Goal: Task Accomplishment & Management: Complete application form

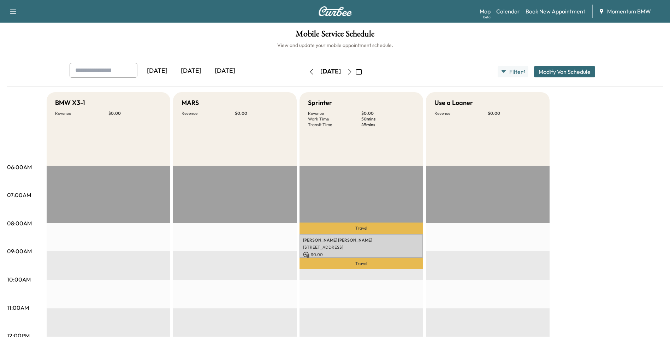
click at [362, 72] on icon "button" at bounding box center [359, 72] width 6 height 6
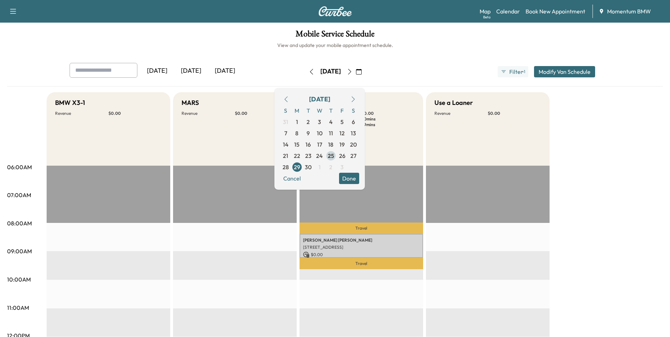
click at [334, 154] on span "25" at bounding box center [331, 155] width 6 height 8
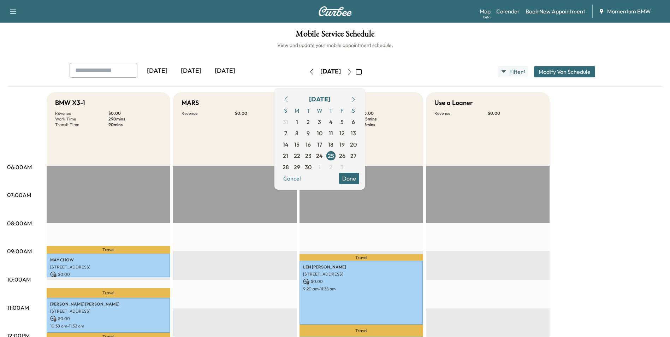
click at [556, 12] on link "Book New Appointment" at bounding box center [555, 11] width 60 height 8
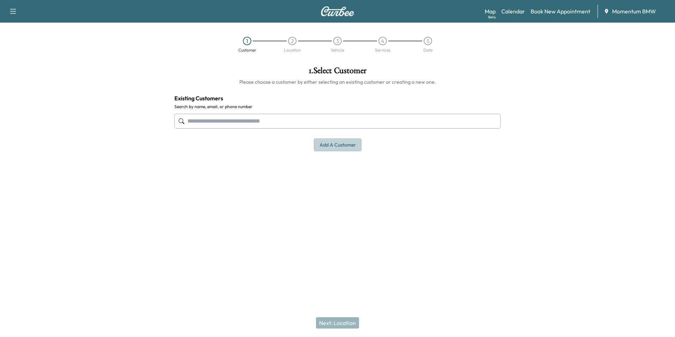
click at [342, 143] on button "Add a customer" at bounding box center [338, 144] width 48 height 13
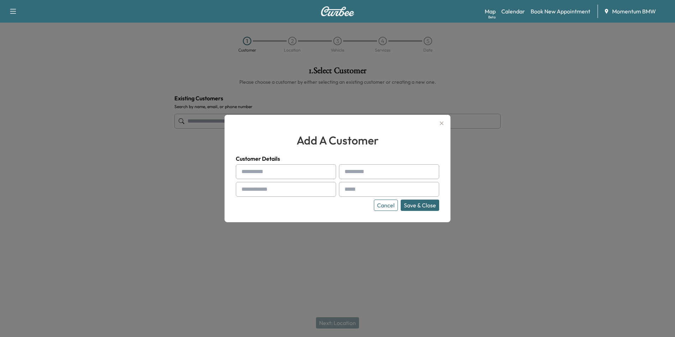
click at [290, 173] on input "text" at bounding box center [286, 171] width 100 height 15
type input "*****"
type input "********"
type input "**********"
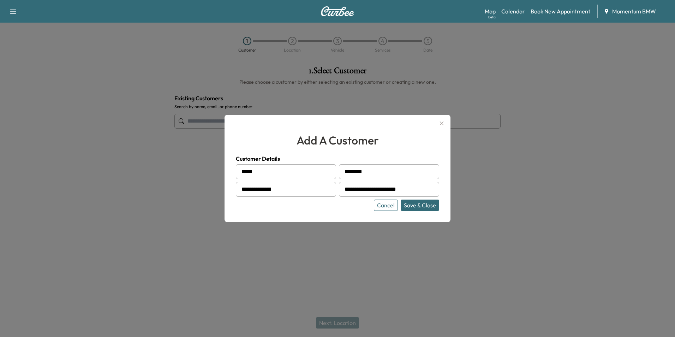
click at [424, 205] on button "Save & Close" at bounding box center [420, 204] width 38 height 11
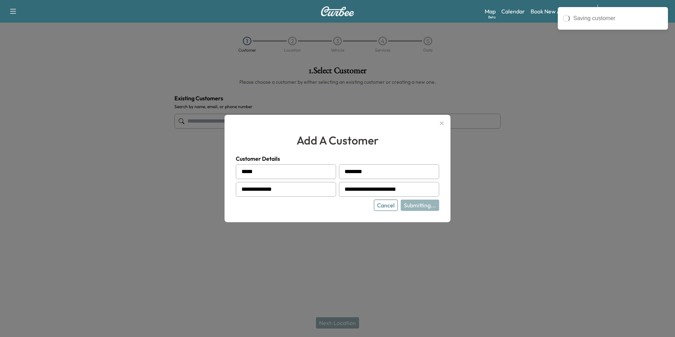
type input "**********"
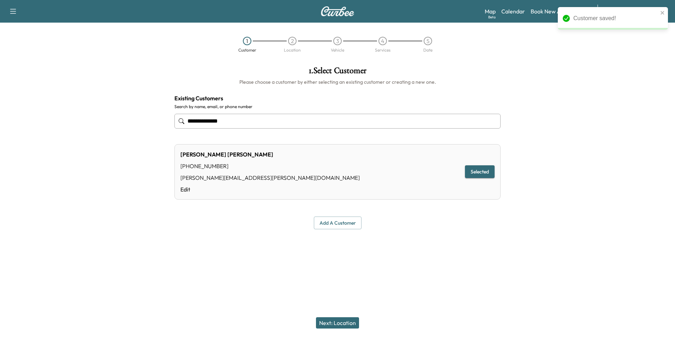
click at [331, 324] on button "Next: Location" at bounding box center [337, 322] width 43 height 11
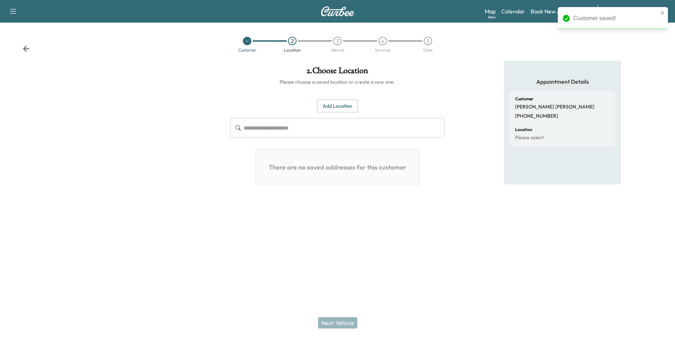
click at [342, 101] on button "Add Location" at bounding box center [337, 106] width 41 height 13
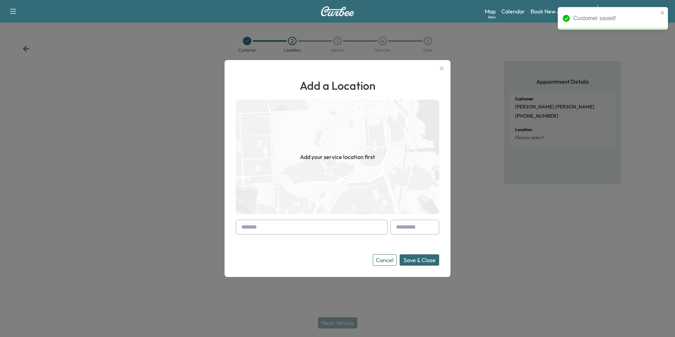
click at [317, 228] on input "text" at bounding box center [312, 227] width 152 height 15
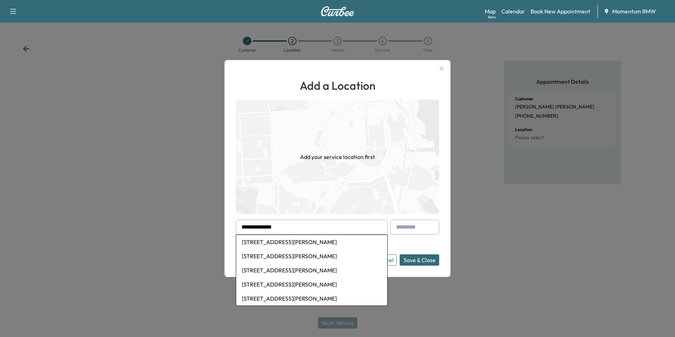
click at [315, 243] on li "[STREET_ADDRESS][PERSON_NAME]" at bounding box center [311, 242] width 151 height 14
type input "**********"
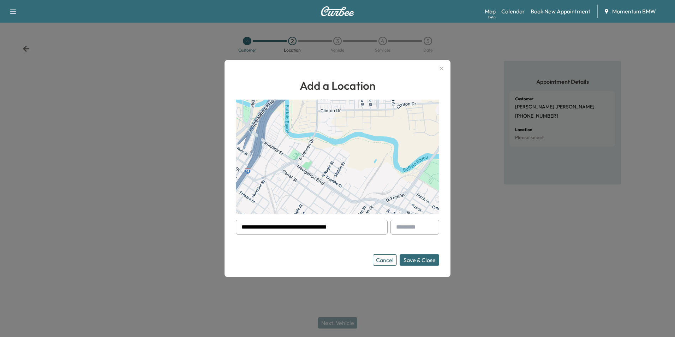
click at [430, 262] on button "Save & Close" at bounding box center [420, 259] width 40 height 11
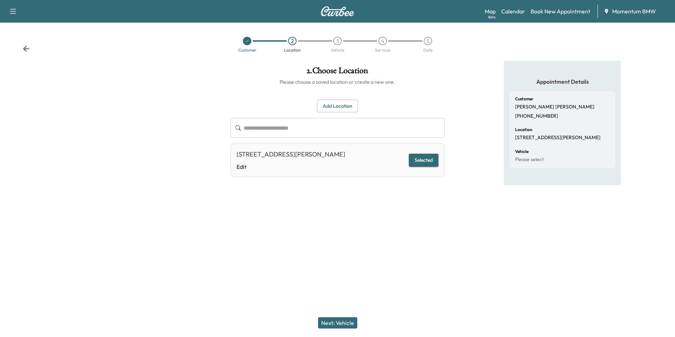
click at [345, 322] on button "Next: Vehicle" at bounding box center [337, 322] width 39 height 11
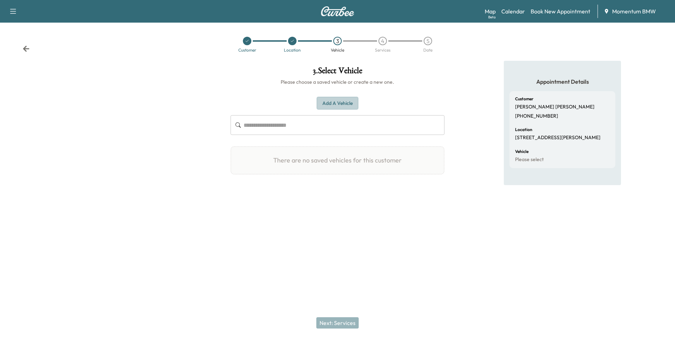
click at [343, 105] on button "Add a Vehicle" at bounding box center [338, 103] width 42 height 13
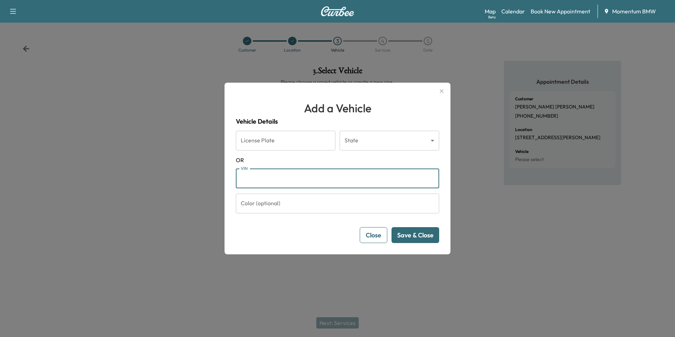
paste input "**********"
type input "**********"
click at [427, 238] on button "Save & Close" at bounding box center [416, 235] width 48 height 16
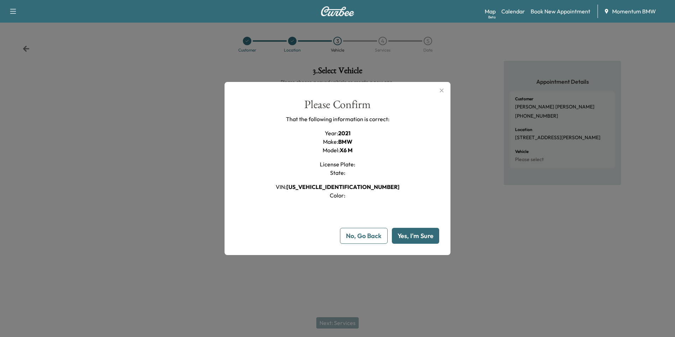
click at [430, 234] on button "Yes, I'm Sure" at bounding box center [415, 236] width 47 height 16
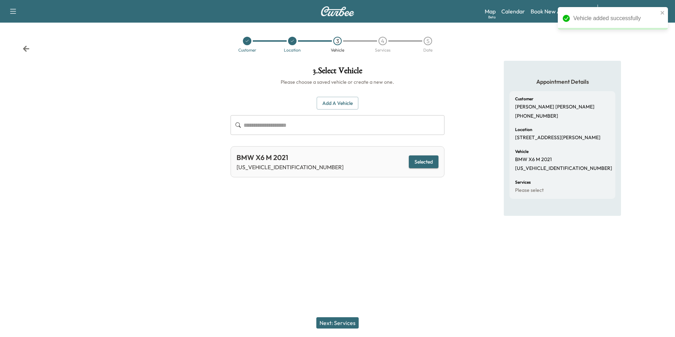
click at [345, 324] on button "Next: Services" at bounding box center [337, 322] width 42 height 11
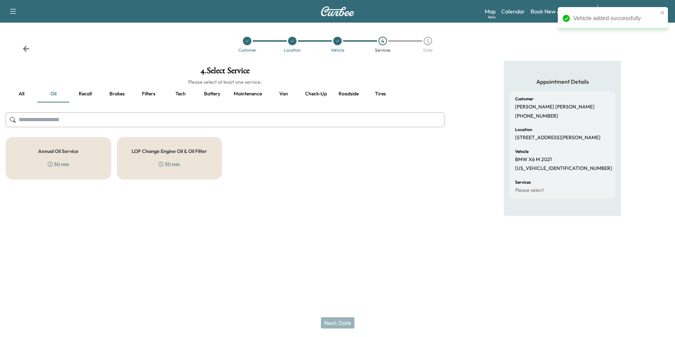
click at [348, 95] on button "Roadside" at bounding box center [349, 93] width 32 height 17
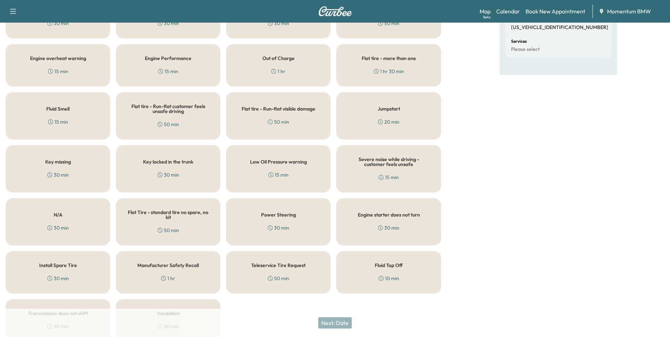
scroll to position [141, 0]
click at [195, 223] on div "Flat Tire - standard tire no spare, no kit 50 min" at bounding box center [168, 221] width 105 height 47
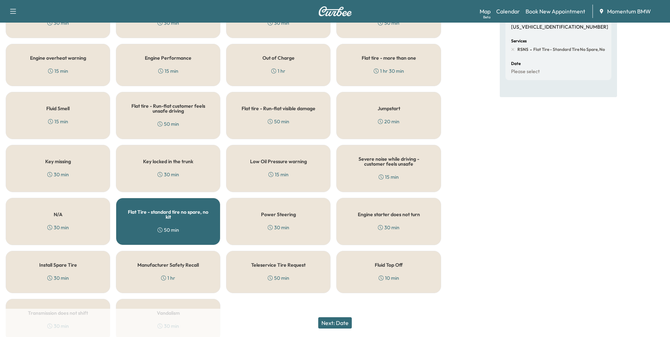
click at [346, 323] on button "Next: Date" at bounding box center [335, 322] width 34 height 11
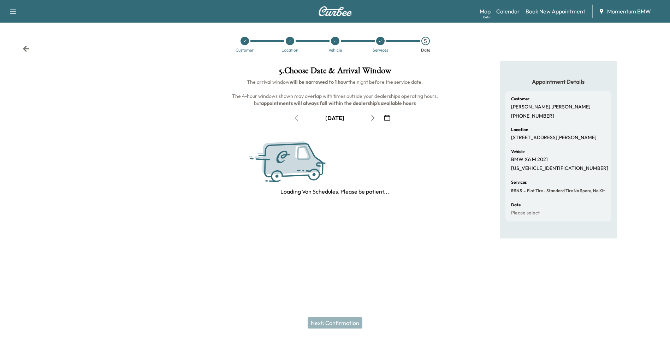
scroll to position [0, 0]
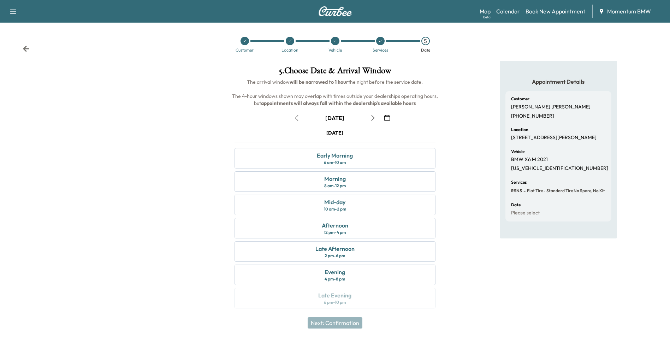
click at [297, 118] on icon "button" at bounding box center [297, 118] width 6 height 6
click at [374, 202] on div "Mid-day 10 am - 2 pm" at bounding box center [334, 205] width 201 height 20
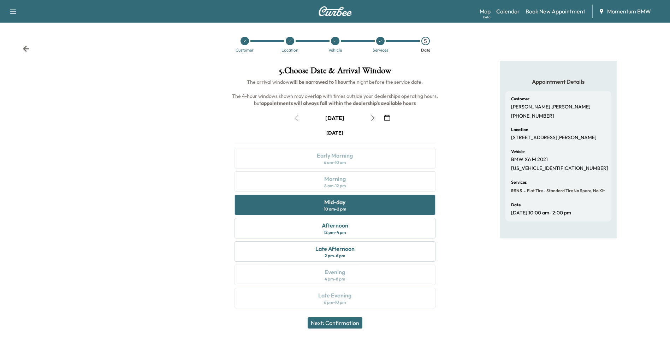
click at [338, 325] on button "Next: Confirmation" at bounding box center [335, 322] width 55 height 11
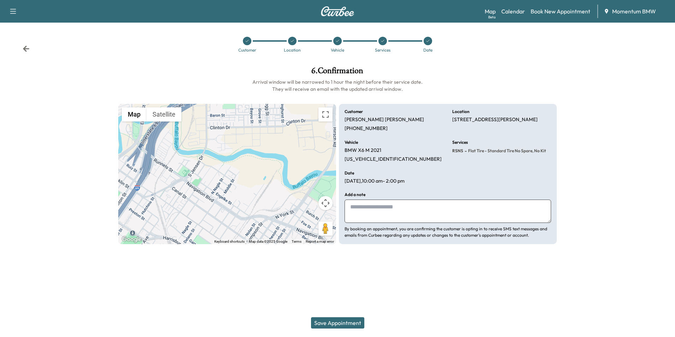
click at [392, 215] on textarea at bounding box center [448, 210] width 207 height 23
type textarea "**********"
click at [350, 323] on button "Save Appointment" at bounding box center [337, 322] width 53 height 11
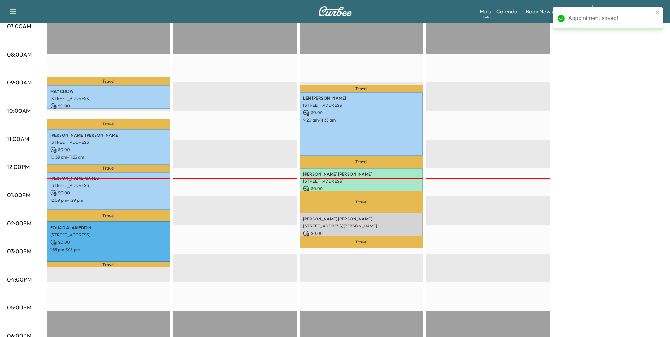
scroll to position [177, 0]
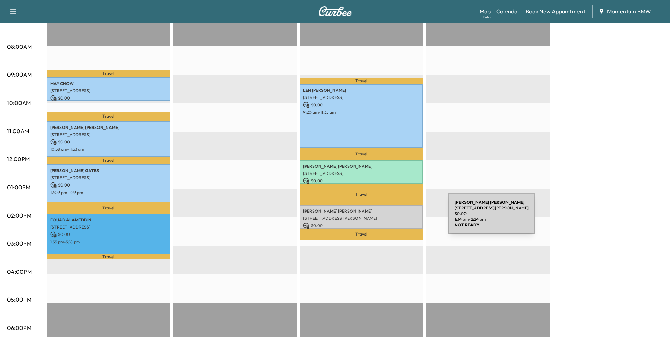
click at [395, 218] on p "[STREET_ADDRESS][PERSON_NAME]" at bounding box center [361, 218] width 117 height 6
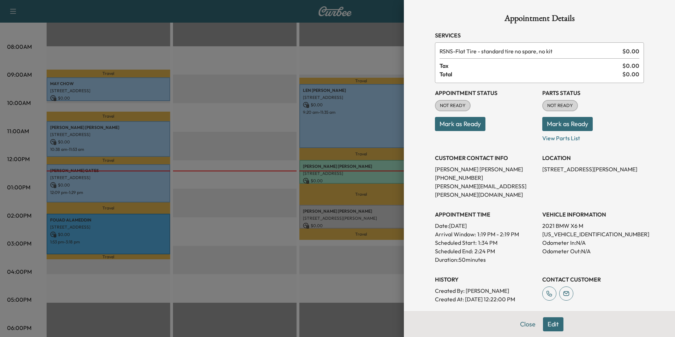
click at [468, 126] on button "Mark as Ready" at bounding box center [460, 124] width 50 height 14
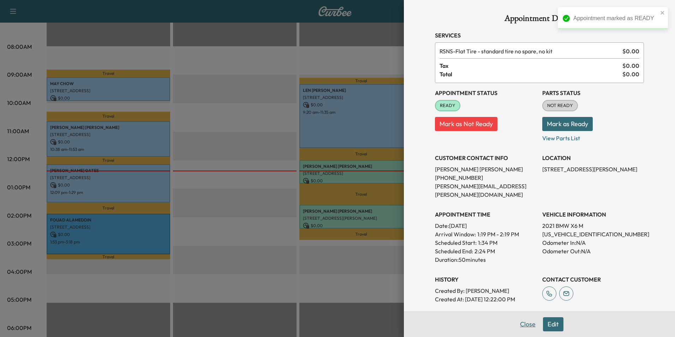
click at [523, 326] on button "Close" at bounding box center [527, 324] width 25 height 14
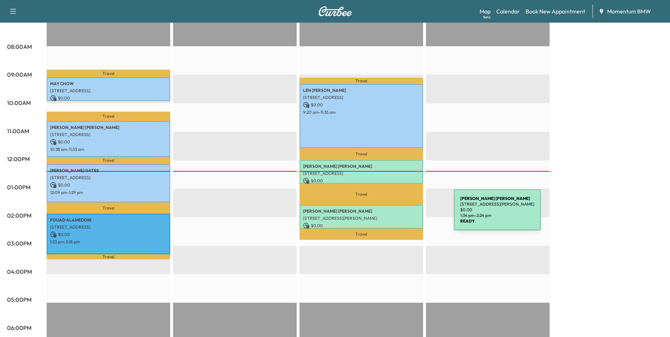
click at [401, 215] on p "[STREET_ADDRESS][PERSON_NAME]" at bounding box center [361, 218] width 117 height 6
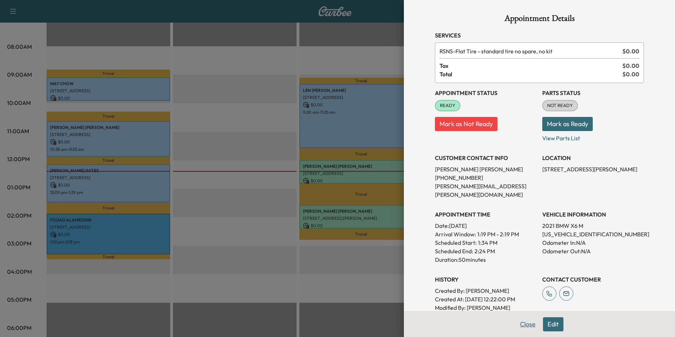
click at [526, 325] on button "Close" at bounding box center [527, 324] width 25 height 14
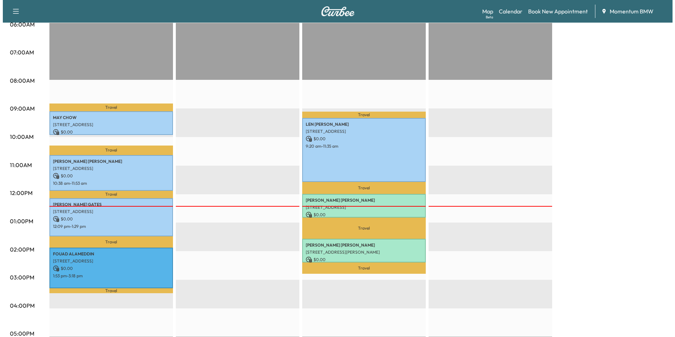
scroll to position [0, 0]
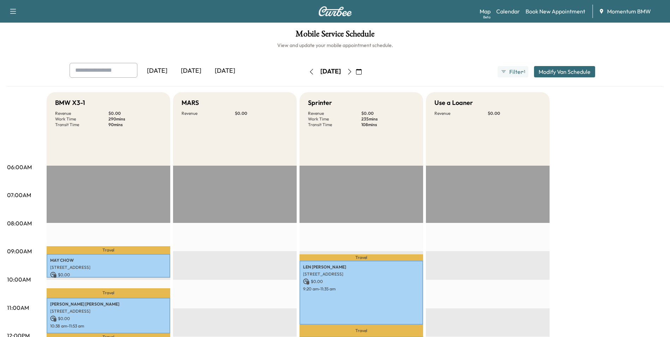
click at [362, 70] on icon "button" at bounding box center [359, 72] width 6 height 6
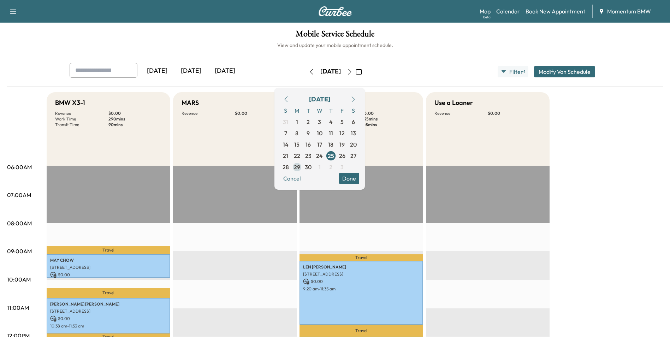
click at [300, 168] on span "29" at bounding box center [297, 167] width 6 height 8
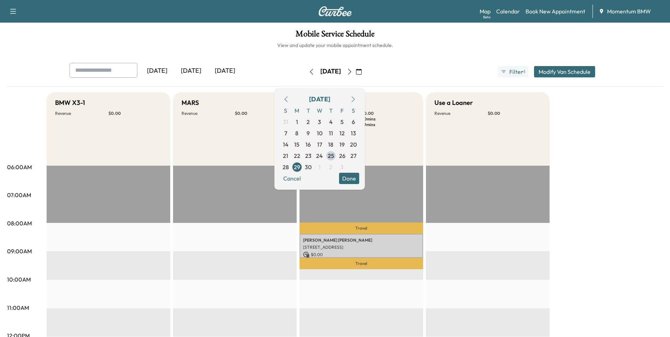
drag, startPoint x: 370, startPoint y: 181, endPoint x: 374, endPoint y: 184, distance: 4.8
click at [359, 181] on button "Done" at bounding box center [349, 178] width 20 height 11
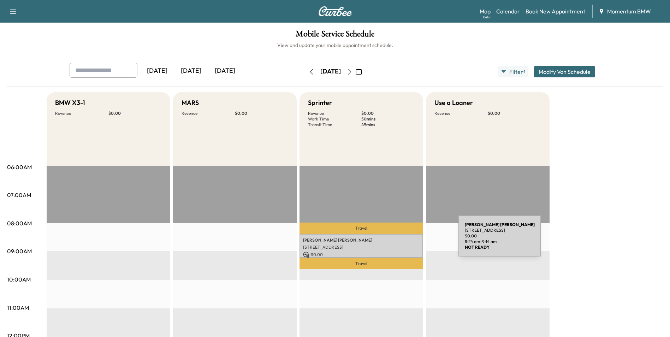
click at [405, 240] on p "[PERSON_NAME]" at bounding box center [361, 240] width 117 height 6
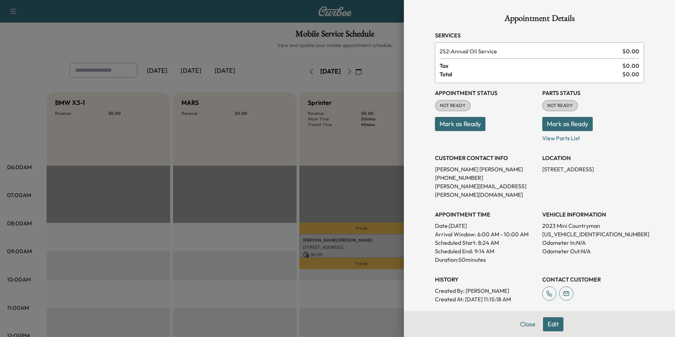
click at [526, 322] on button "Close" at bounding box center [527, 324] width 25 height 14
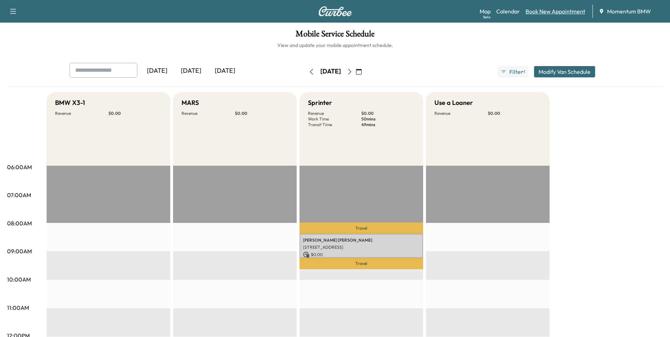
click at [563, 14] on link "Book New Appointment" at bounding box center [555, 11] width 60 height 8
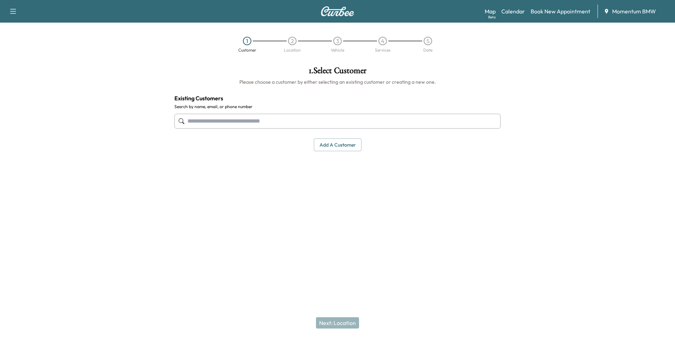
click at [346, 146] on button "Add a customer" at bounding box center [338, 144] width 48 height 13
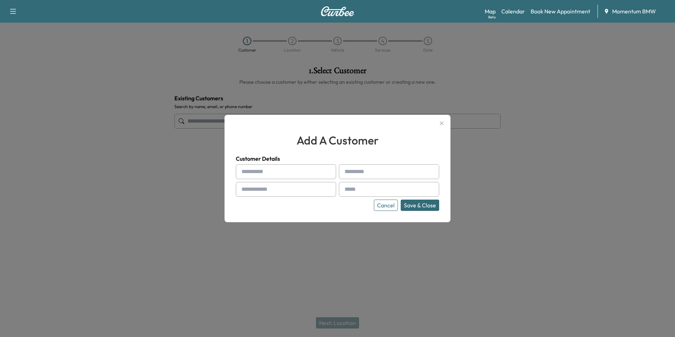
drag, startPoint x: 275, startPoint y: 173, endPoint x: 264, endPoint y: 158, distance: 18.7
click at [276, 173] on input "text" at bounding box center [286, 171] width 100 height 15
type input "*****"
click at [442, 126] on icon "button" at bounding box center [441, 123] width 8 height 8
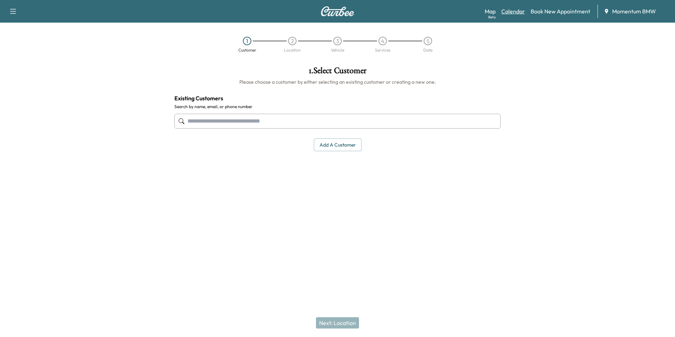
click at [514, 12] on link "Calendar" at bounding box center [513, 11] width 24 height 8
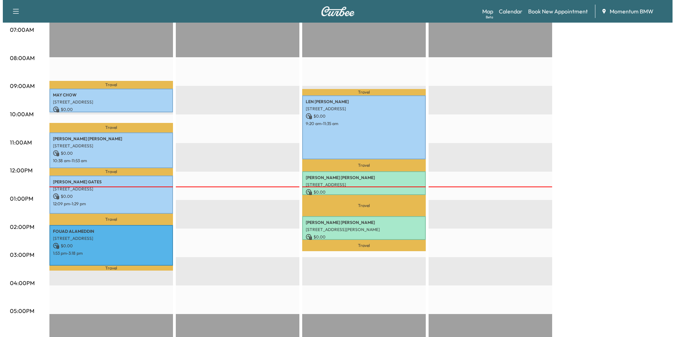
scroll to position [177, 0]
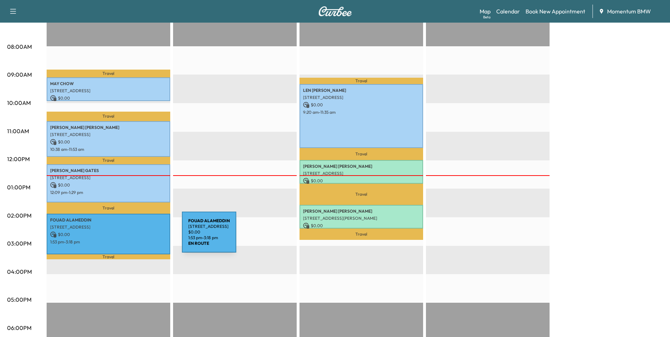
click at [129, 236] on div "[PERSON_NAME] [STREET_ADDRESS] $ 0.00 1:53 pm - 3:18 pm" at bounding box center [109, 234] width 124 height 40
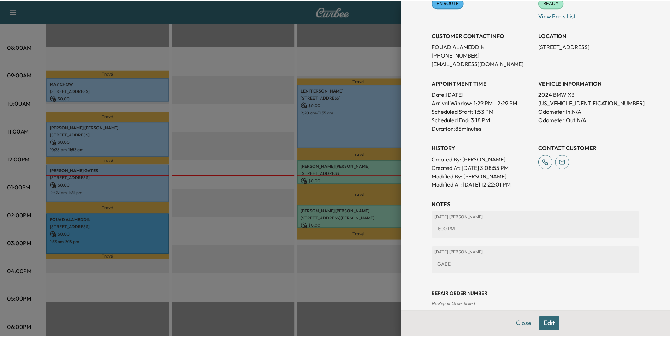
scroll to position [122, 0]
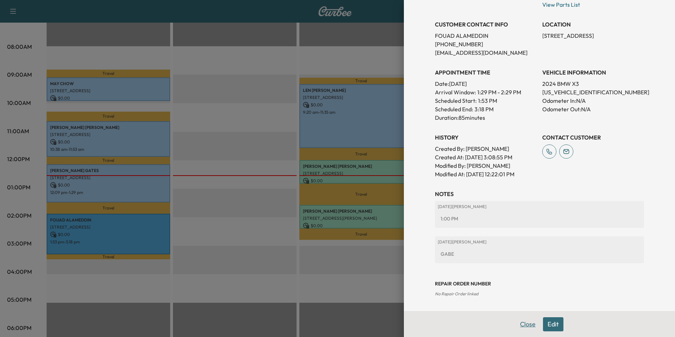
click at [523, 326] on button "Close" at bounding box center [527, 324] width 25 height 14
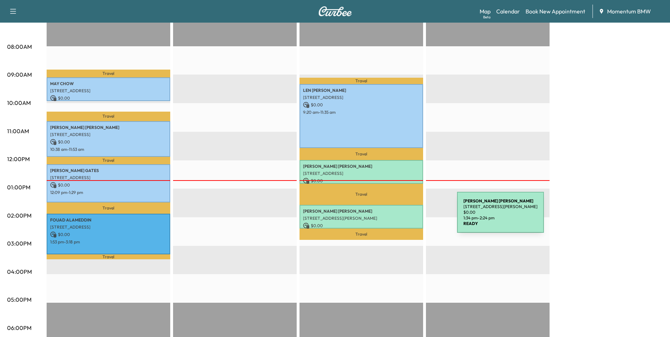
click at [404, 216] on p "[STREET_ADDRESS][PERSON_NAME]" at bounding box center [361, 218] width 117 height 6
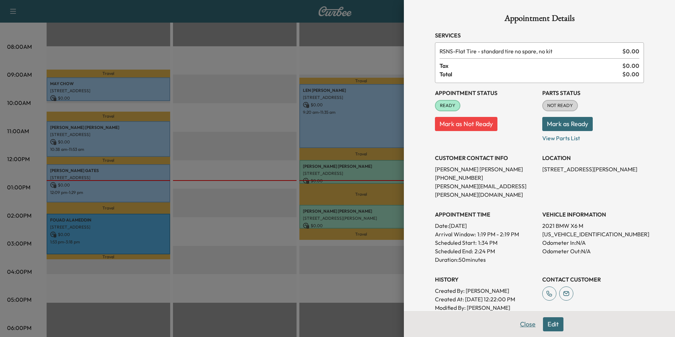
click at [520, 322] on button "Close" at bounding box center [527, 324] width 25 height 14
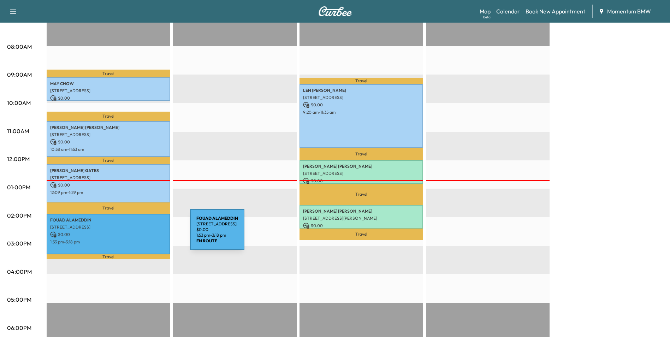
click at [138, 234] on p "$ 0.00" at bounding box center [108, 234] width 117 height 6
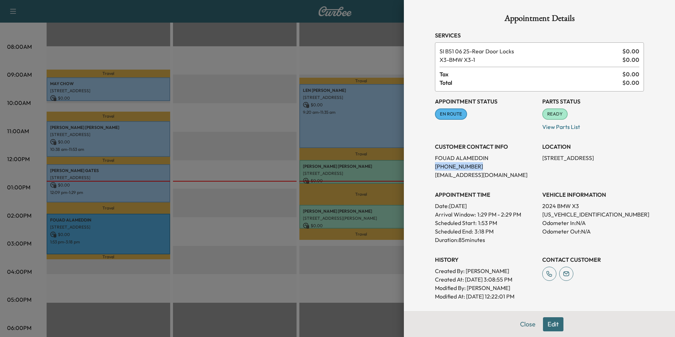
drag, startPoint x: 465, startPoint y: 166, endPoint x: 430, endPoint y: 166, distance: 35.7
click at [435, 166] on p "[PHONE_NUMBER]" at bounding box center [486, 166] width 102 height 8
drag, startPoint x: 430, startPoint y: 166, endPoint x: 457, endPoint y: 167, distance: 27.5
copy p "[PHONE_NUMBER]"
click at [524, 323] on button "Close" at bounding box center [527, 324] width 25 height 14
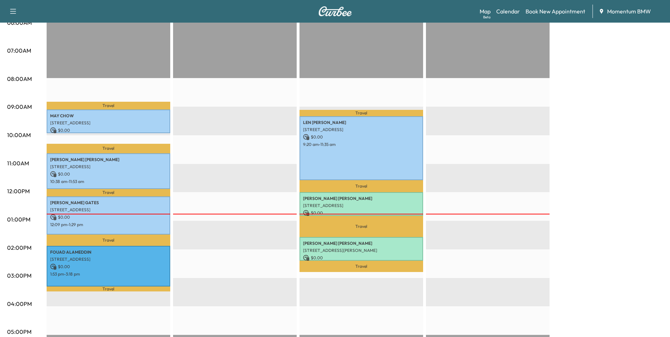
scroll to position [35, 0]
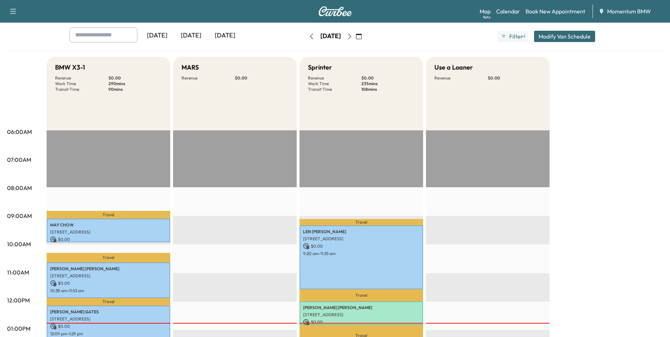
click at [362, 37] on icon "button" at bounding box center [359, 37] width 6 height 6
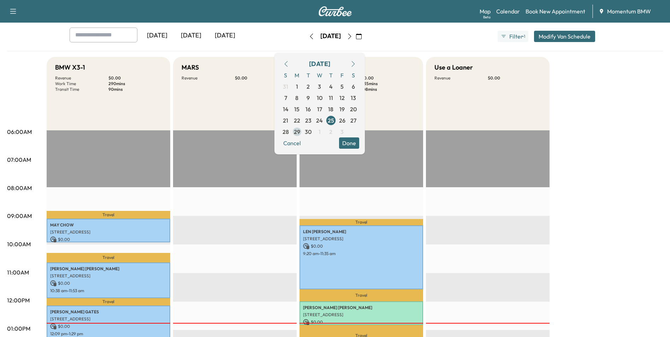
click at [300, 133] on span "29" at bounding box center [297, 131] width 6 height 8
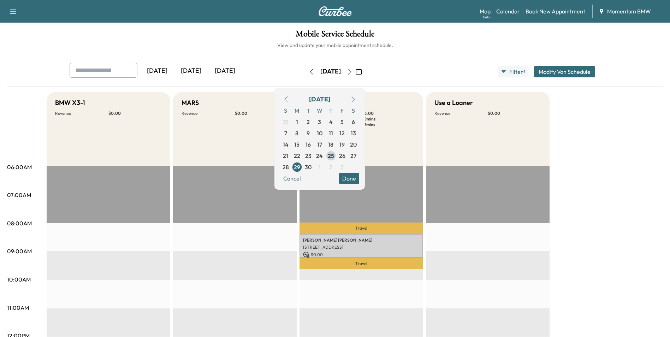
click at [359, 179] on button "Done" at bounding box center [349, 178] width 20 height 11
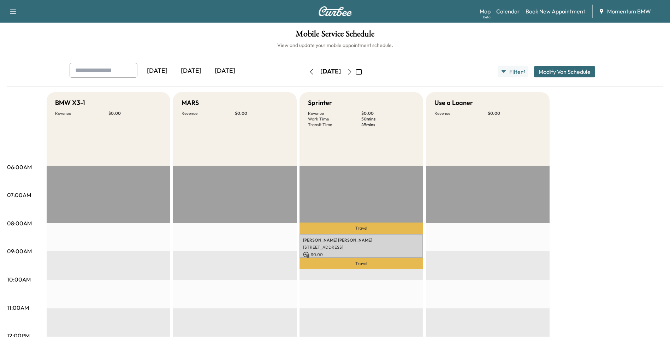
click at [570, 12] on link "Book New Appointment" at bounding box center [555, 11] width 60 height 8
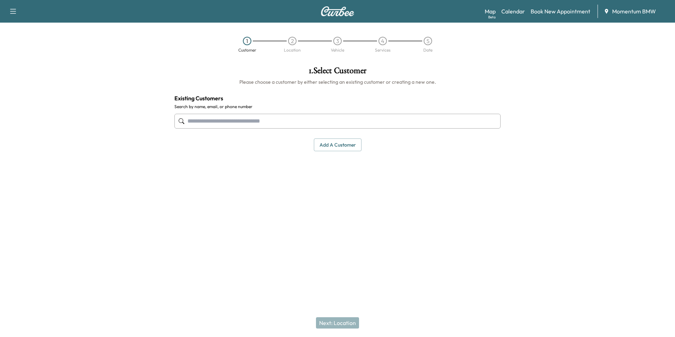
click at [335, 144] on button "Add a customer" at bounding box center [338, 144] width 48 height 13
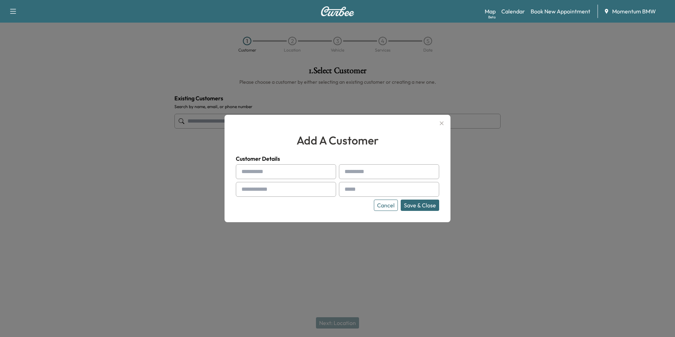
click at [269, 174] on input "text" at bounding box center [286, 171] width 100 height 15
type input "*"
type input "*****"
click at [291, 189] on input "text" at bounding box center [286, 189] width 100 height 15
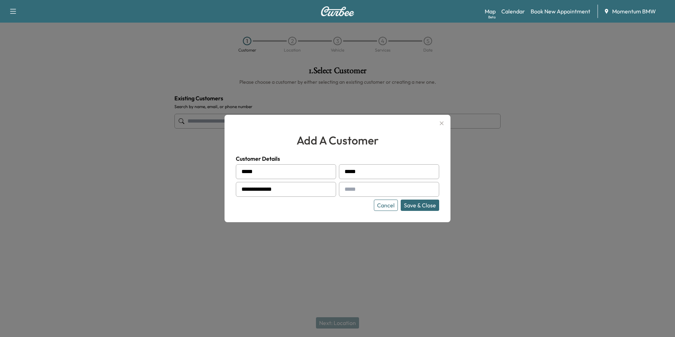
type input "**********"
click at [369, 192] on input "text" at bounding box center [389, 189] width 100 height 15
type input "**********"
click at [423, 211] on div "**********" at bounding box center [338, 168] width 226 height 107
click at [428, 209] on button "Save & Close" at bounding box center [420, 204] width 38 height 11
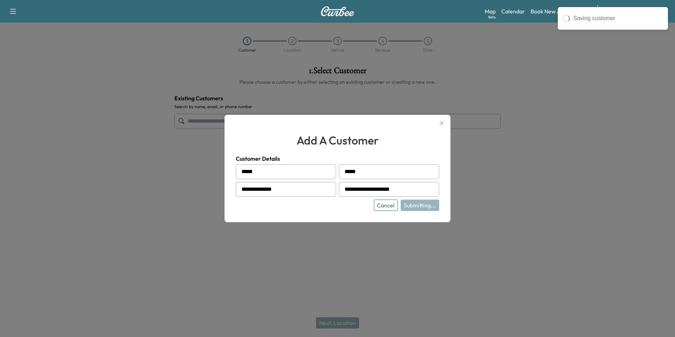
type input "**********"
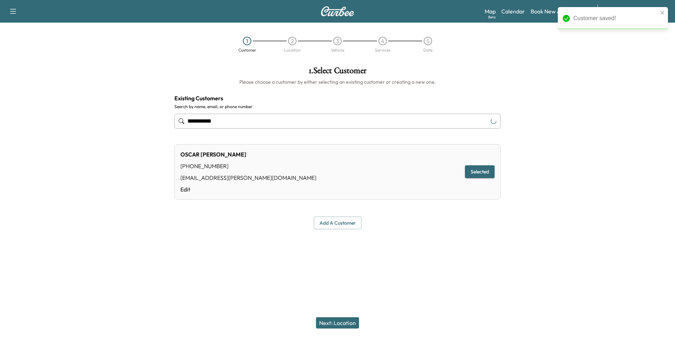
drag, startPoint x: 345, startPoint y: 321, endPoint x: 349, endPoint y: 319, distance: 4.7
click at [345, 321] on button "Next: Location" at bounding box center [337, 322] width 43 height 11
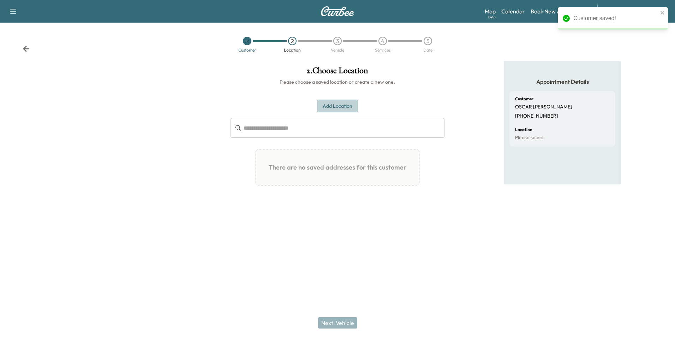
drag, startPoint x: 348, startPoint y: 105, endPoint x: 386, endPoint y: 140, distance: 51.7
click at [350, 105] on button "Add Location" at bounding box center [337, 106] width 41 height 13
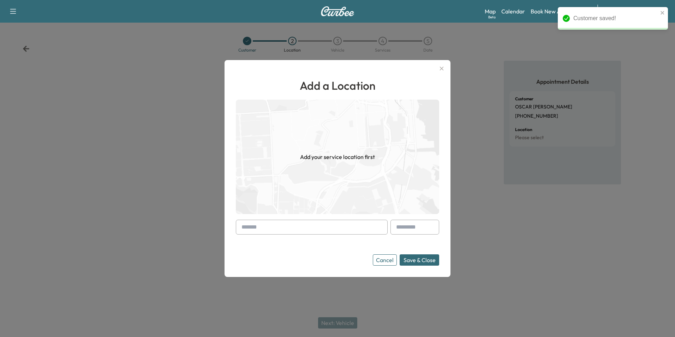
click at [306, 230] on input "text" at bounding box center [312, 227] width 152 height 15
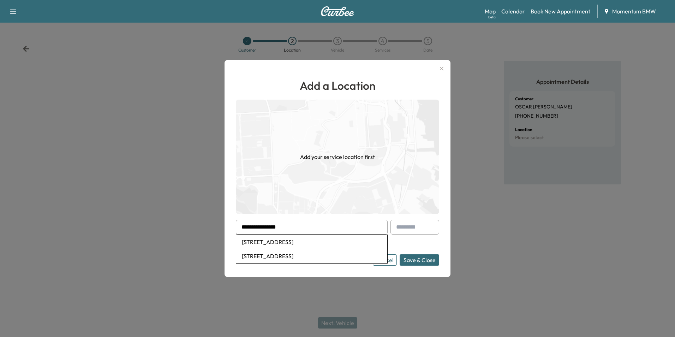
click at [322, 242] on li "[STREET_ADDRESS]" at bounding box center [311, 242] width 151 height 14
type input "**********"
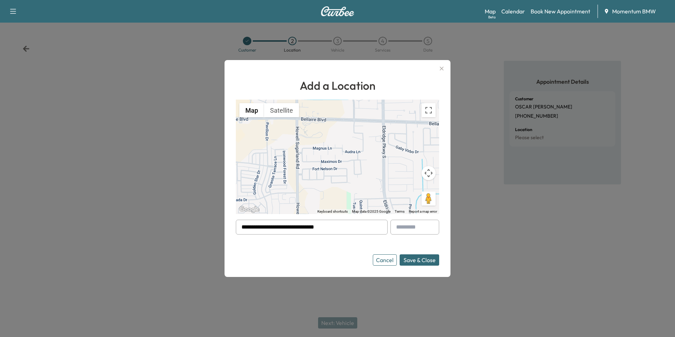
click at [426, 260] on button "Save & Close" at bounding box center [420, 259] width 40 height 11
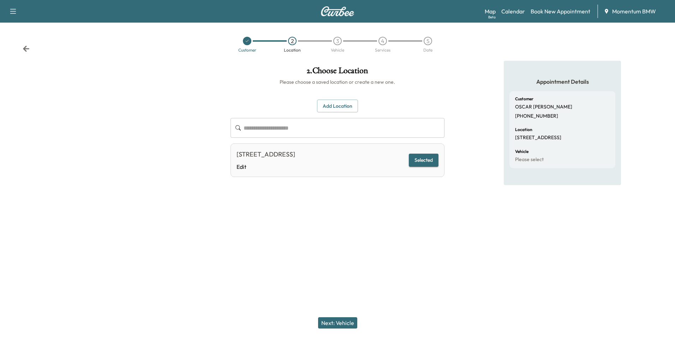
click at [340, 318] on button "Next: Vehicle" at bounding box center [337, 322] width 39 height 11
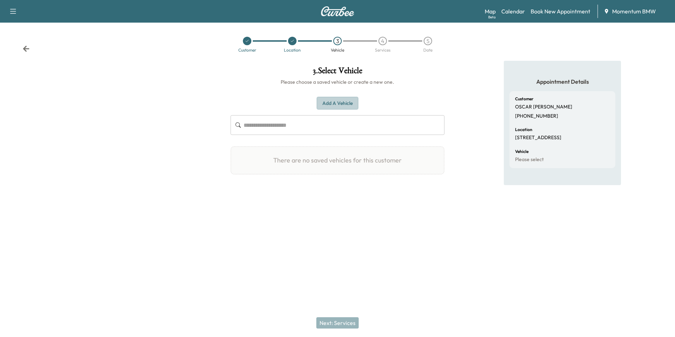
click at [344, 100] on button "Add a Vehicle" at bounding box center [338, 103] width 42 height 13
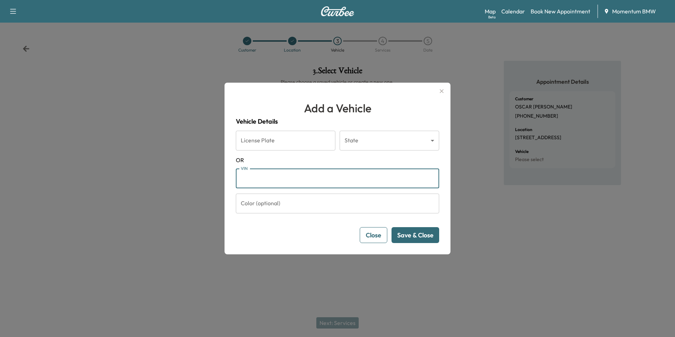
paste input "**********"
type input "**********"
drag, startPoint x: 279, startPoint y: 177, endPoint x: 203, endPoint y: 183, distance: 76.9
click at [203, 183] on div "**********" at bounding box center [337, 168] width 675 height 337
paste input "**********"
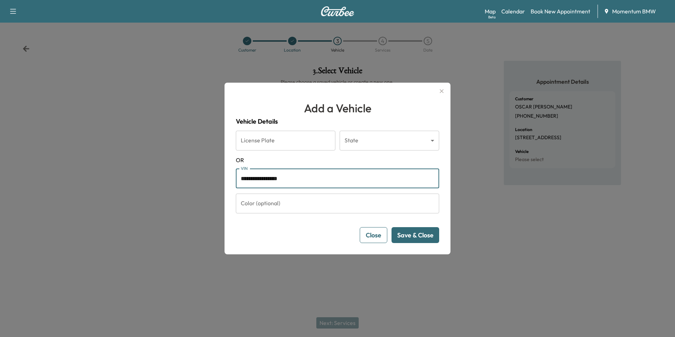
type input "**********"
click at [428, 238] on button "Save & Close" at bounding box center [416, 235] width 48 height 16
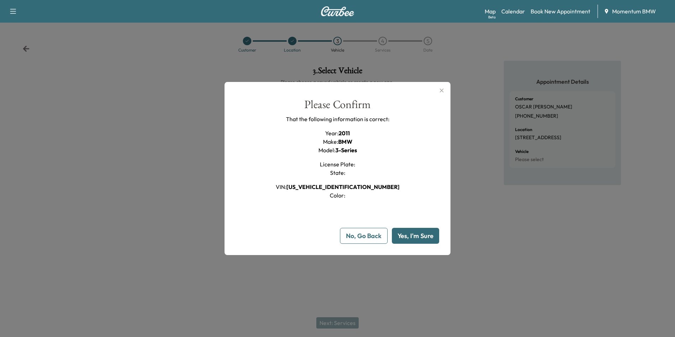
click at [417, 238] on button "Yes, I'm Sure" at bounding box center [415, 236] width 47 height 16
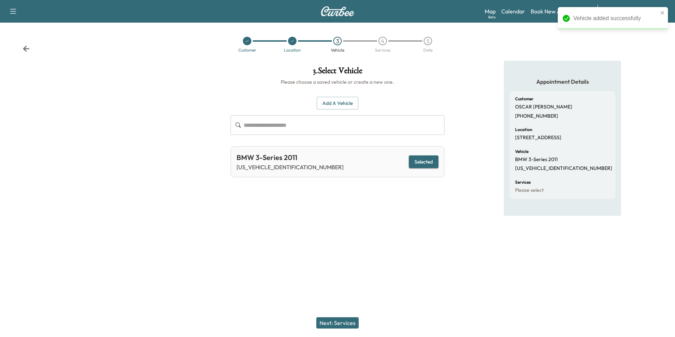
click at [340, 323] on button "Next: Services" at bounding box center [337, 322] width 42 height 11
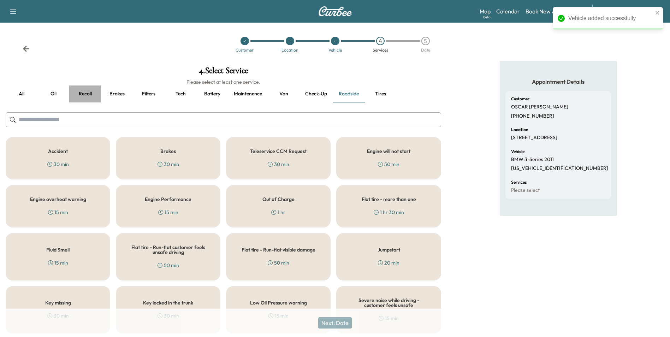
click at [84, 92] on button "Recall" at bounding box center [85, 93] width 32 height 17
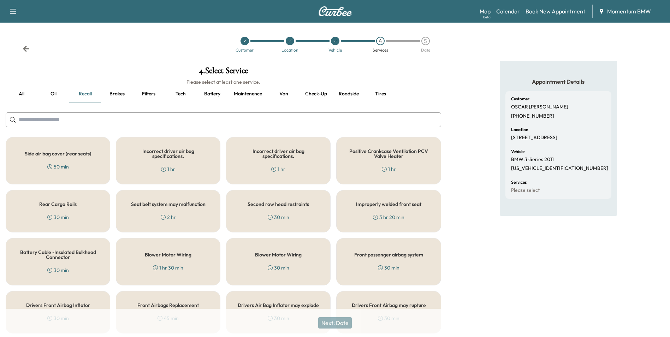
click at [394, 167] on div "1 hr" at bounding box center [389, 169] width 14 height 7
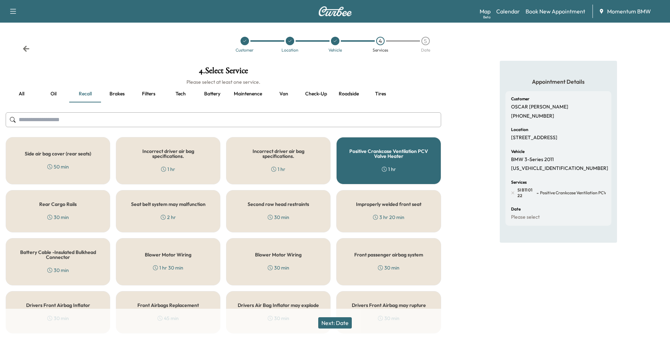
drag, startPoint x: 302, startPoint y: 173, endPoint x: 322, endPoint y: 173, distance: 20.1
click at [304, 173] on div "Incorrect driver air bag specifications. 1 hr" at bounding box center [278, 160] width 105 height 47
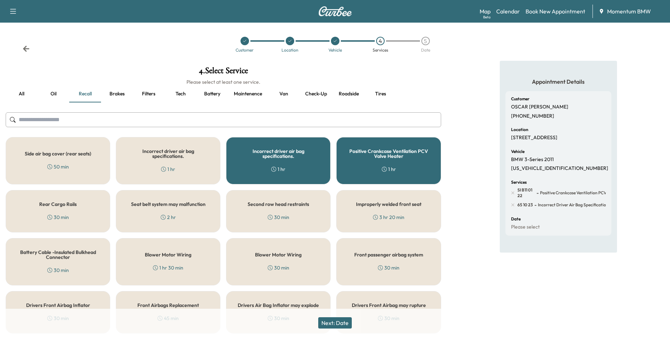
click at [344, 325] on button "Next: Date" at bounding box center [335, 322] width 34 height 11
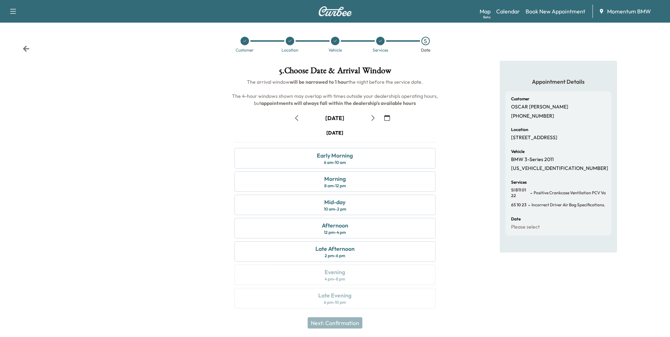
click at [386, 119] on icon "button" at bounding box center [387, 118] width 6 height 6
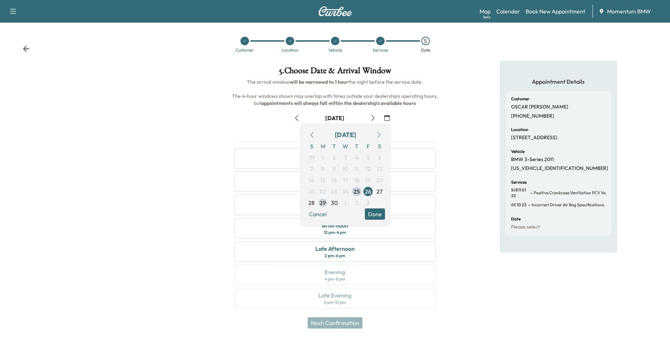
click at [323, 203] on span "29" at bounding box center [323, 202] width 6 height 8
click at [374, 216] on button "Done" at bounding box center [375, 213] width 20 height 11
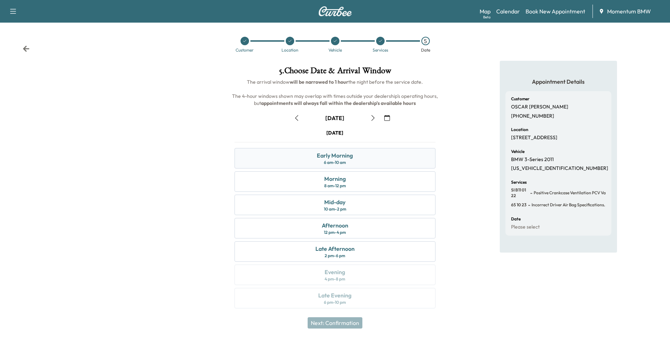
click at [368, 158] on div "Early Morning 6 am - 10 am" at bounding box center [334, 158] width 201 height 20
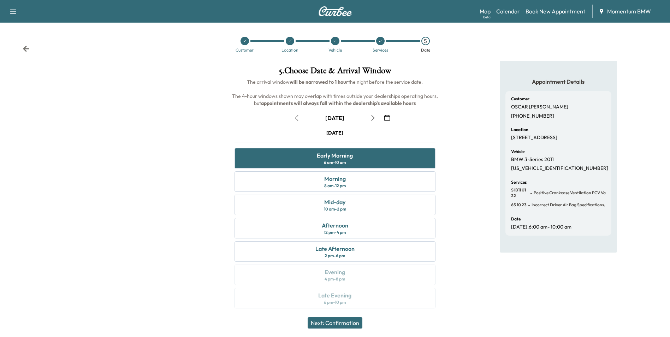
drag, startPoint x: 348, startPoint y: 321, endPoint x: 408, endPoint y: 321, distance: 60.0
click at [349, 321] on button "Next: Confirmation" at bounding box center [335, 322] width 55 height 11
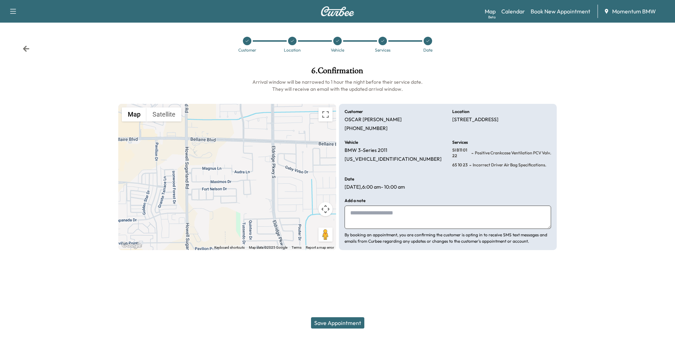
click at [485, 219] on textarea at bounding box center [448, 216] width 207 height 23
type textarea "*******"
click at [352, 321] on button "Save Appointment" at bounding box center [337, 322] width 53 height 11
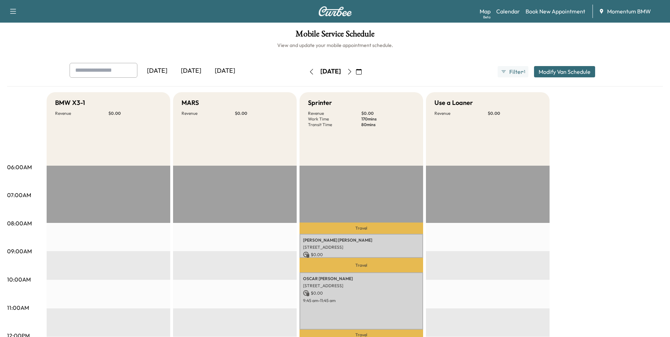
click at [362, 72] on icon "button" at bounding box center [359, 72] width 6 height 6
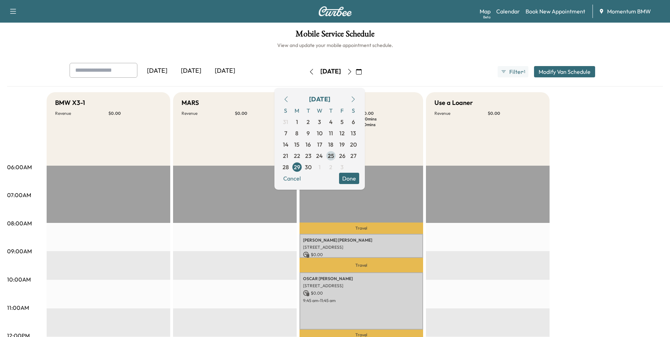
click at [334, 155] on span "25" at bounding box center [331, 155] width 6 height 8
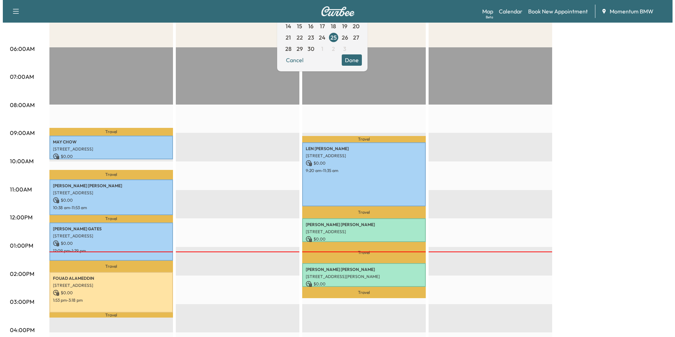
scroll to position [141, 0]
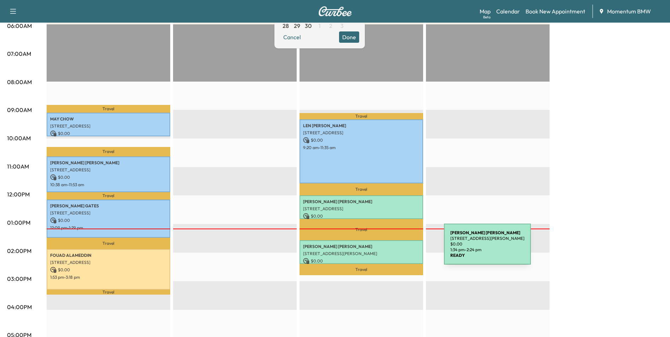
click at [391, 251] on p "[STREET_ADDRESS][PERSON_NAME]" at bounding box center [361, 254] width 117 height 6
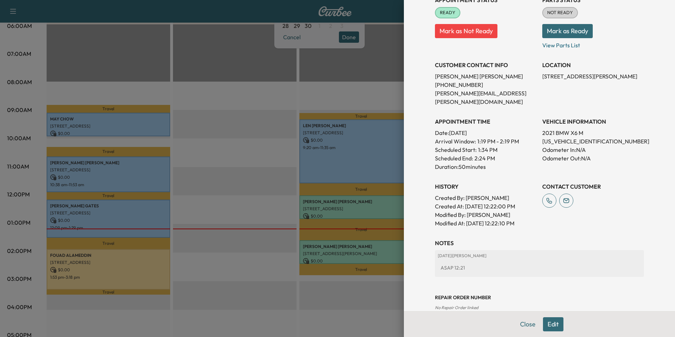
scroll to position [98, 0]
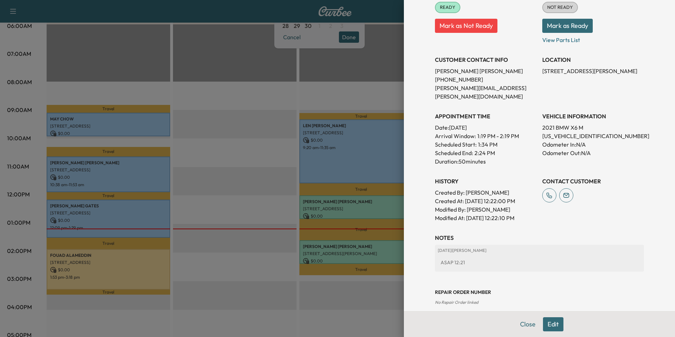
click at [545, 325] on button "Edit" at bounding box center [553, 324] width 20 height 14
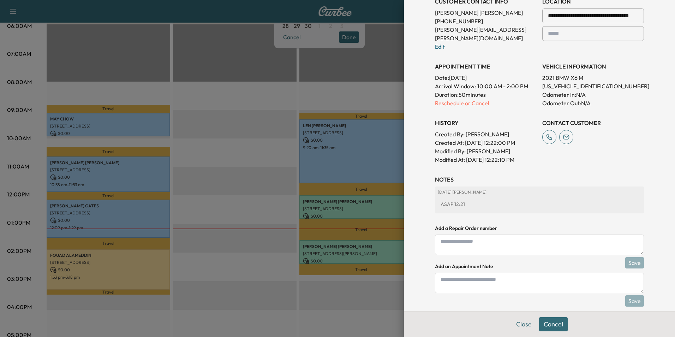
scroll to position [172, 0]
click at [477, 272] on textarea at bounding box center [539, 282] width 209 height 20
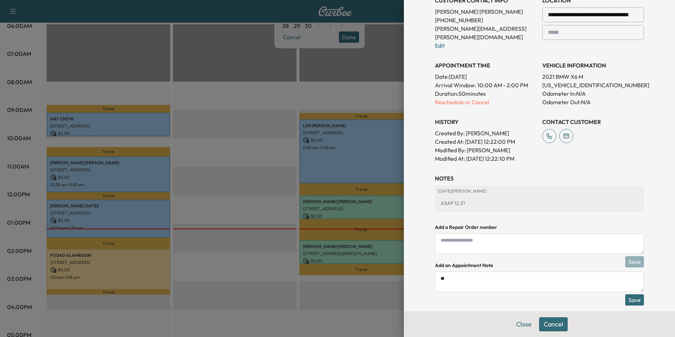
type textarea "*"
type textarea "******"
click at [558, 327] on button "Cancel" at bounding box center [553, 324] width 29 height 14
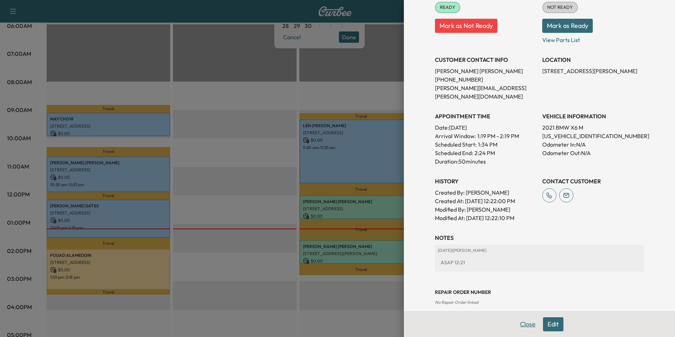
click at [527, 325] on button "Close" at bounding box center [527, 324] width 25 height 14
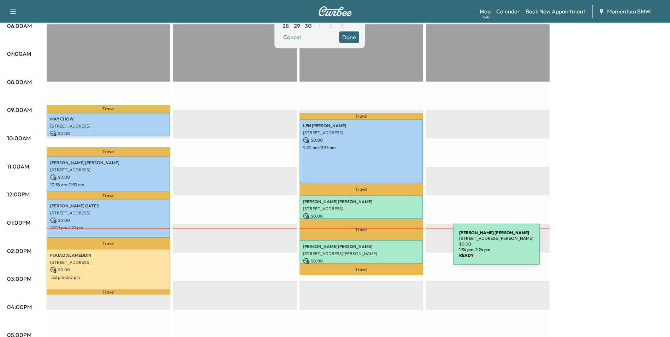
click at [400, 251] on p "[STREET_ADDRESS][PERSON_NAME]" at bounding box center [361, 254] width 117 height 6
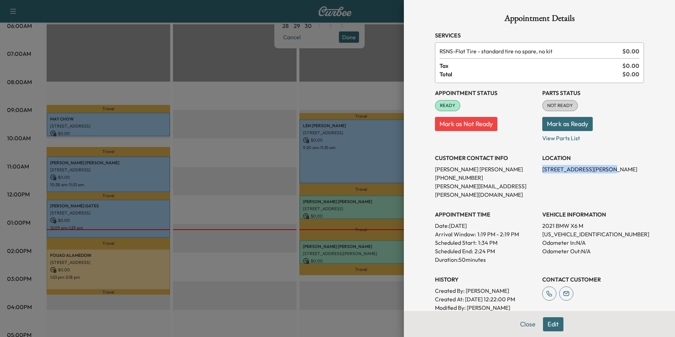
drag, startPoint x: 599, startPoint y: 169, endPoint x: 538, endPoint y: 168, distance: 61.1
click at [542, 168] on p "[STREET_ADDRESS][PERSON_NAME]" at bounding box center [593, 169] width 102 height 8
drag, startPoint x: 538, startPoint y: 168, endPoint x: 570, endPoint y: 170, distance: 32.5
copy p "[STREET_ADDRESS][PERSON_NAME]"
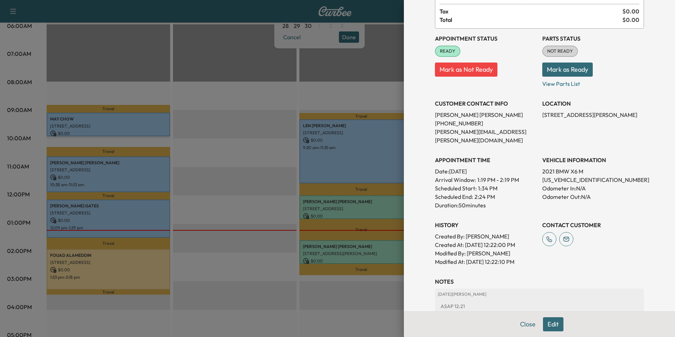
scroll to position [71, 0]
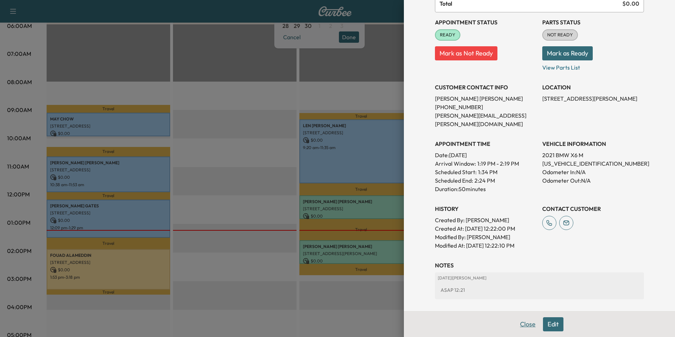
drag, startPoint x: 522, startPoint y: 326, endPoint x: 529, endPoint y: 306, distance: 20.8
click at [523, 326] on button "Close" at bounding box center [527, 324] width 25 height 14
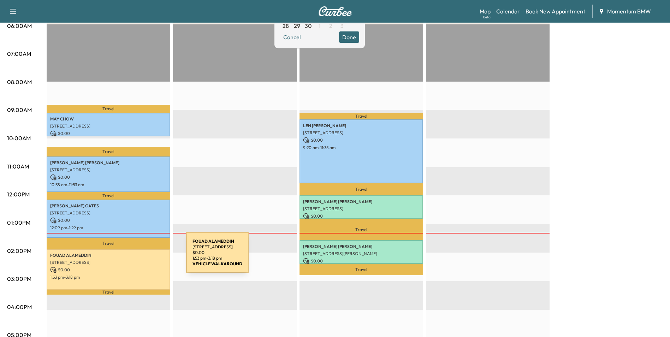
click at [133, 260] on p "[STREET_ADDRESS]" at bounding box center [108, 263] width 117 height 6
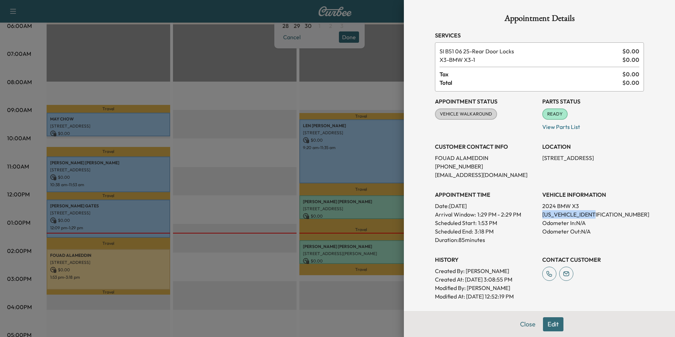
drag, startPoint x: 598, startPoint y: 214, endPoint x: 536, endPoint y: 213, distance: 62.5
click at [536, 213] on div "Appointment Status VEHICLE WALKAROUND [PERSON_NAME] as Not Ready Parts Status R…" at bounding box center [539, 195] width 209 height 209
drag, startPoint x: 536, startPoint y: 213, endPoint x: 576, endPoint y: 214, distance: 40.3
copy p "[US_VEHICLE_IDENTIFICATION_NUMBER]"
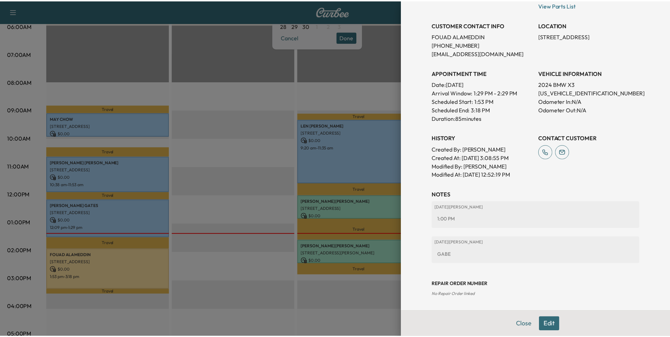
scroll to position [122, 0]
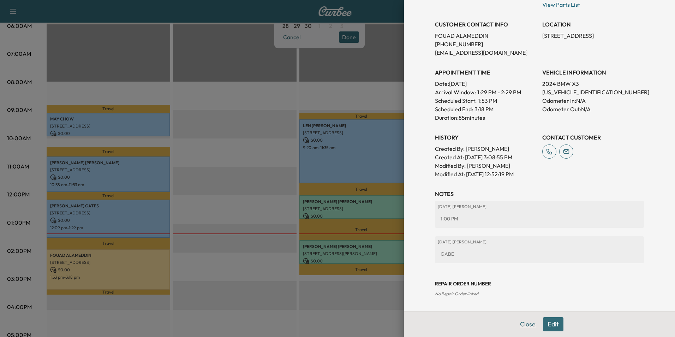
click at [520, 327] on button "Close" at bounding box center [527, 324] width 25 height 14
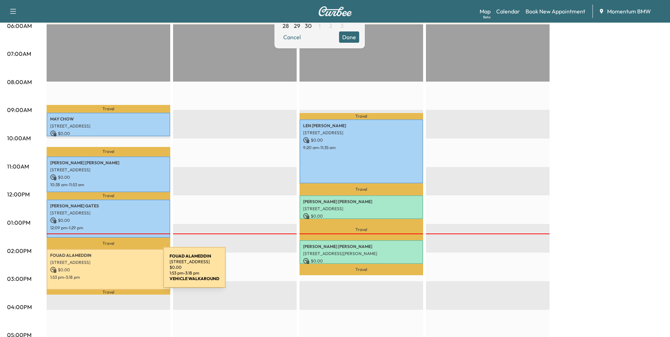
click at [110, 274] on p "1:53 pm - 3:18 pm" at bounding box center [108, 277] width 117 height 6
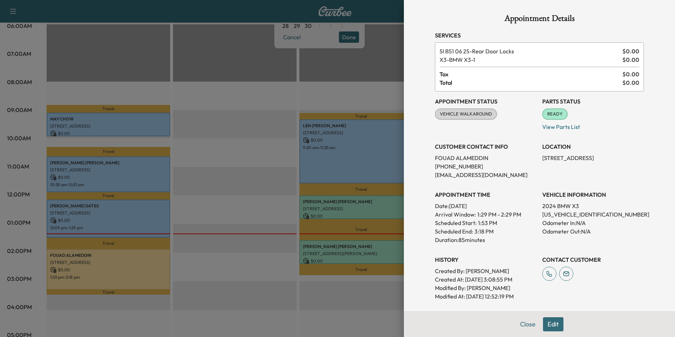
drag, startPoint x: 627, startPoint y: 159, endPoint x: 537, endPoint y: 159, distance: 89.3
click at [542, 159] on p "[STREET_ADDRESS]" at bounding box center [593, 158] width 102 height 8
drag, startPoint x: 537, startPoint y: 159, endPoint x: 583, endPoint y: 157, distance: 45.9
copy p "[STREET_ADDRESS]"
click at [524, 326] on button "Close" at bounding box center [527, 324] width 25 height 14
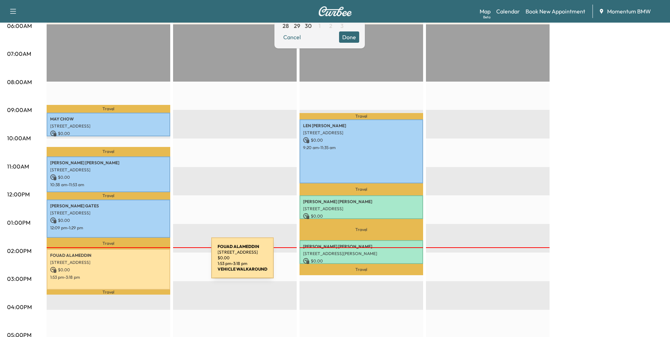
click at [158, 262] on p "[STREET_ADDRESS]" at bounding box center [108, 263] width 117 height 6
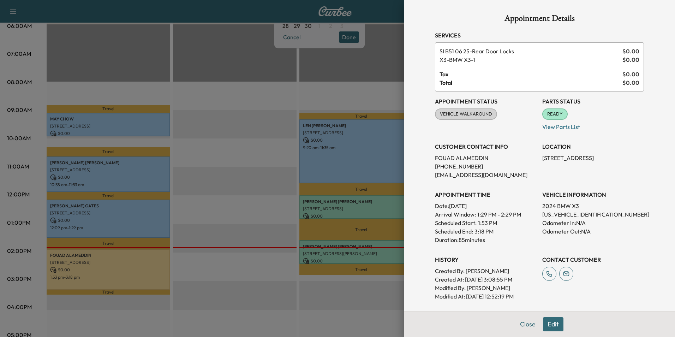
drag, startPoint x: 597, startPoint y: 214, endPoint x: 602, endPoint y: 212, distance: 5.2
click at [602, 212] on p "[US_VEHICLE_IDENTIFICATION_NUMBER]" at bounding box center [593, 214] width 102 height 8
click at [525, 326] on button "Close" at bounding box center [527, 324] width 25 height 14
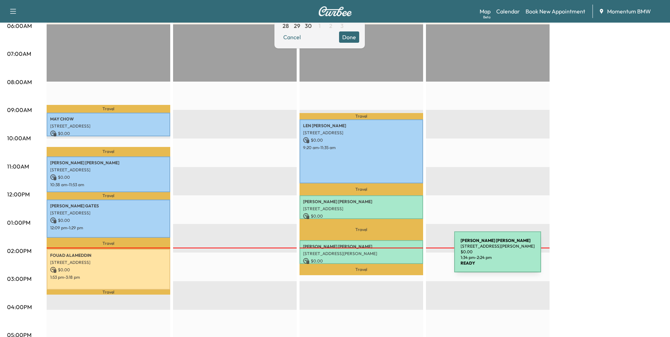
click at [401, 258] on p "$ 0.00" at bounding box center [361, 261] width 117 height 6
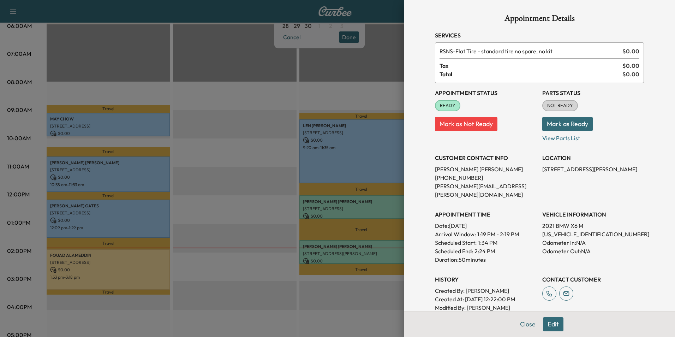
click at [525, 324] on button "Close" at bounding box center [527, 324] width 25 height 14
